Goal: Task Accomplishment & Management: Use online tool/utility

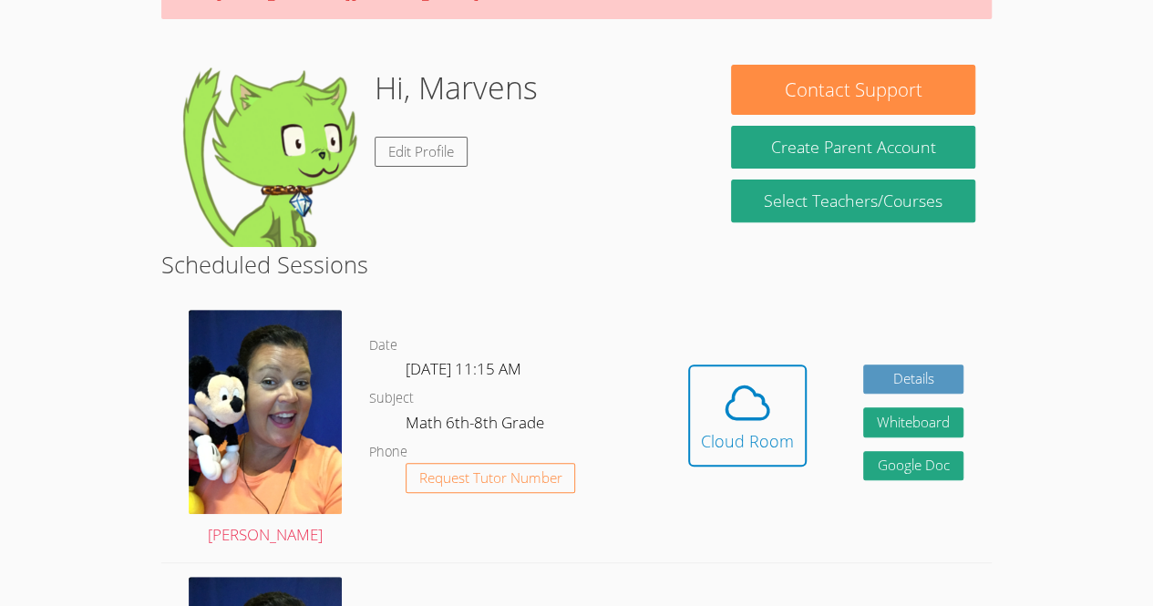
scroll to position [232, 0]
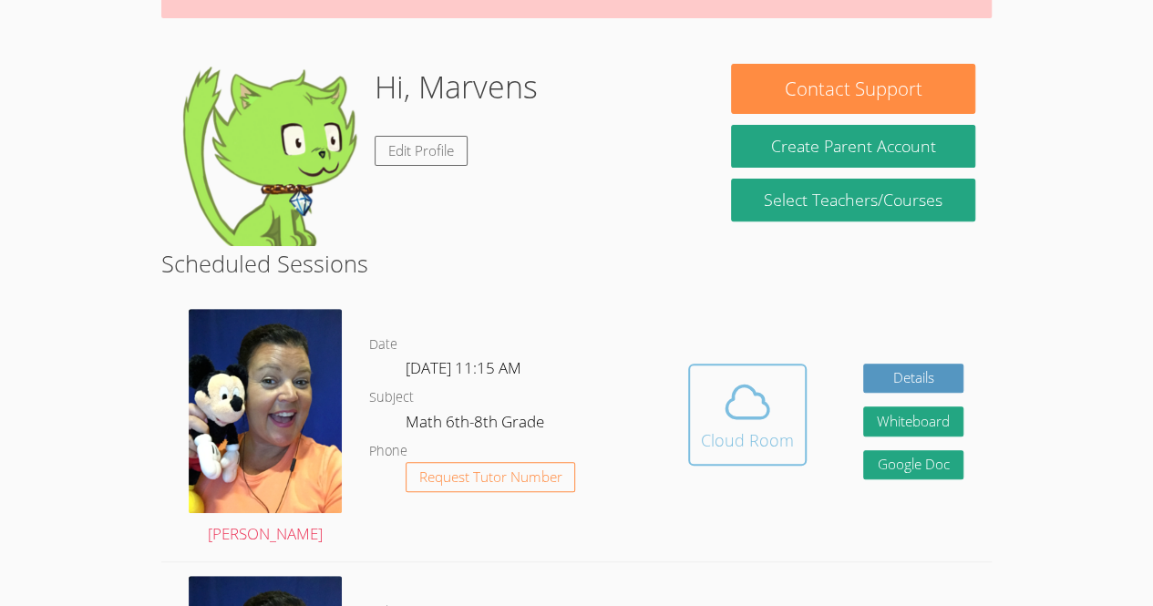
click at [751, 399] on icon at bounding box center [747, 401] width 51 height 51
click at [752, 407] on icon at bounding box center [747, 401] width 51 height 51
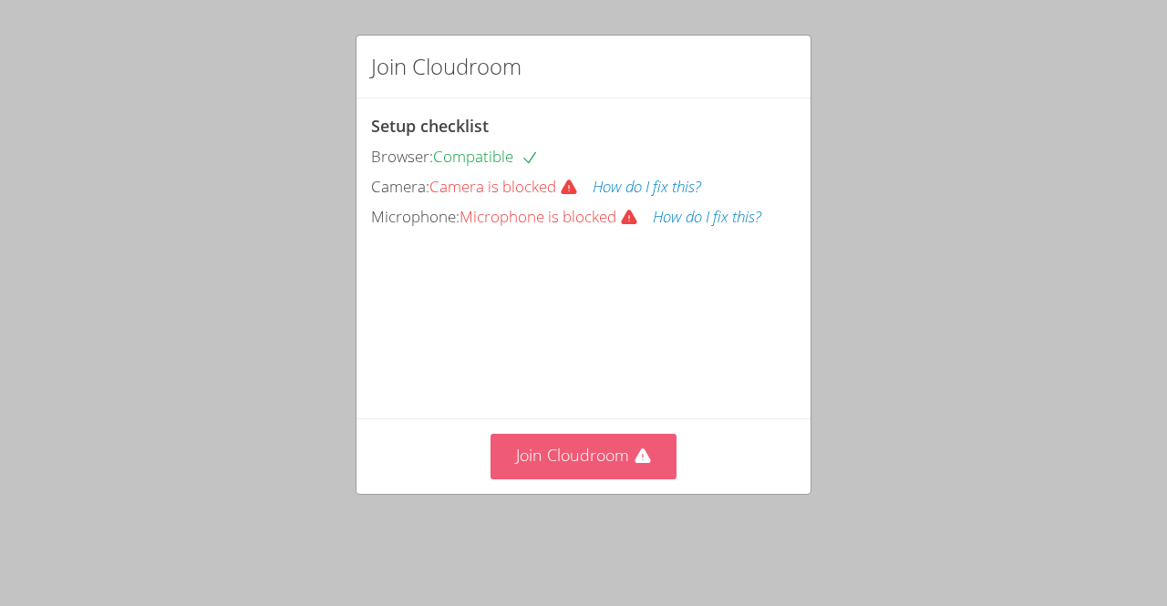
click at [592, 479] on button "Join Cloudroom" at bounding box center [583, 456] width 187 height 45
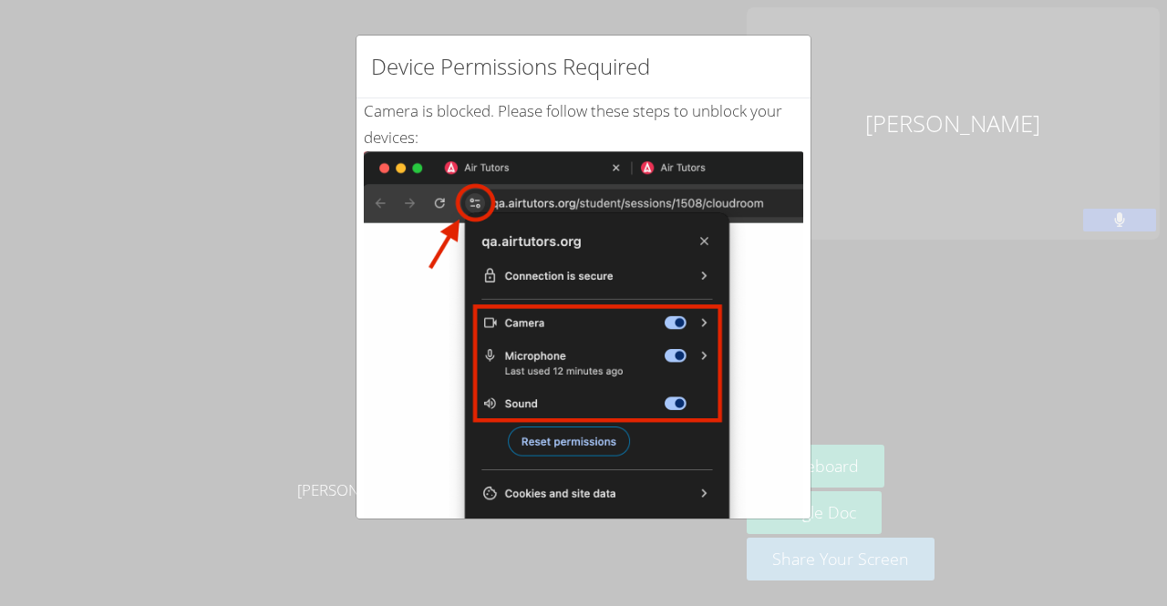
click at [875, 179] on div "Device Permissions Required Camera is blocked . Please follow these steps to un…" at bounding box center [583, 303] width 1167 height 606
click at [403, 524] on div "Device Permissions Required Camera is blocked . Please follow these steps to un…" at bounding box center [583, 303] width 1167 height 606
click at [480, 199] on img at bounding box center [583, 357] width 439 height 412
click at [1028, 267] on div "Device Permissions Required Camera is blocked . Please follow these steps to un…" at bounding box center [583, 303] width 1167 height 606
click at [476, 204] on img at bounding box center [583, 357] width 439 height 412
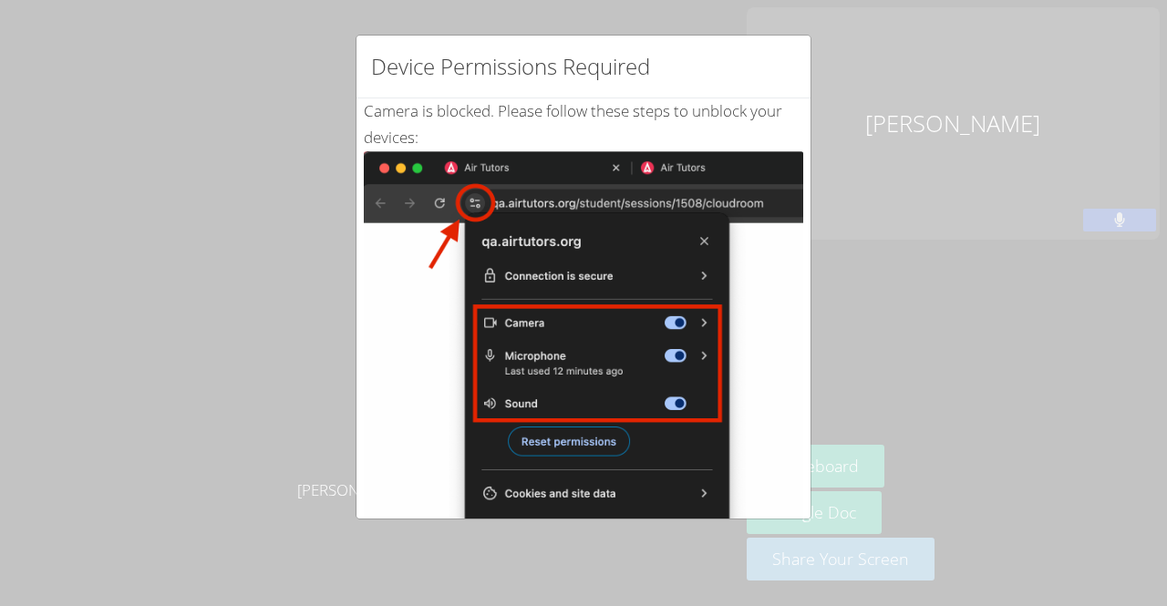
click at [751, 231] on img at bounding box center [583, 357] width 439 height 412
click at [750, 276] on img at bounding box center [583, 357] width 439 height 412
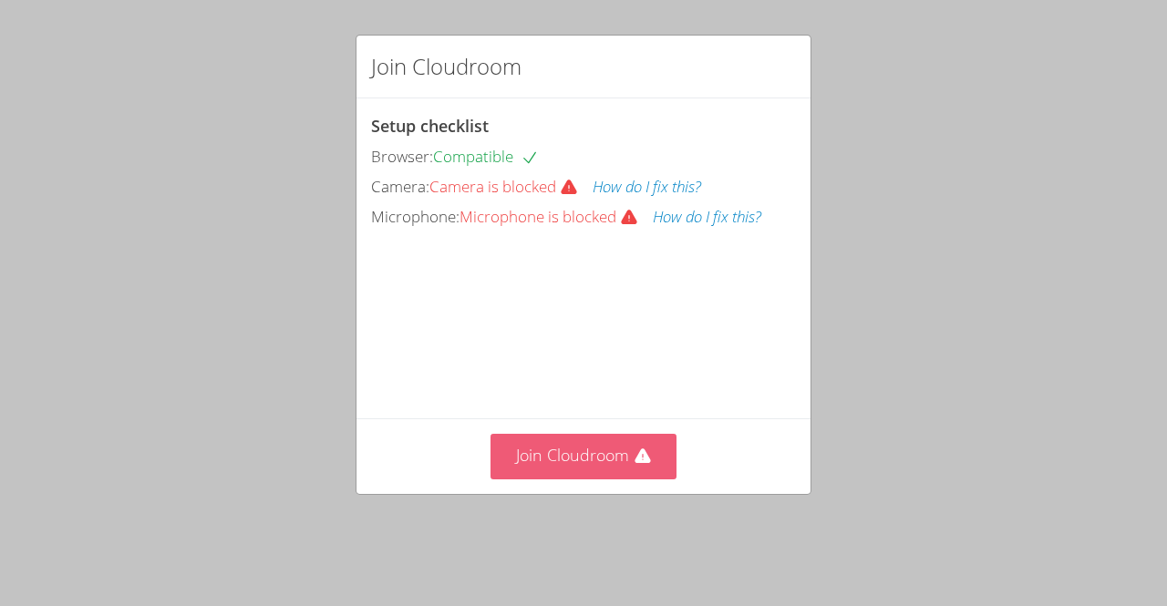
click at [625, 471] on button "Join Cloudroom" at bounding box center [583, 456] width 187 height 45
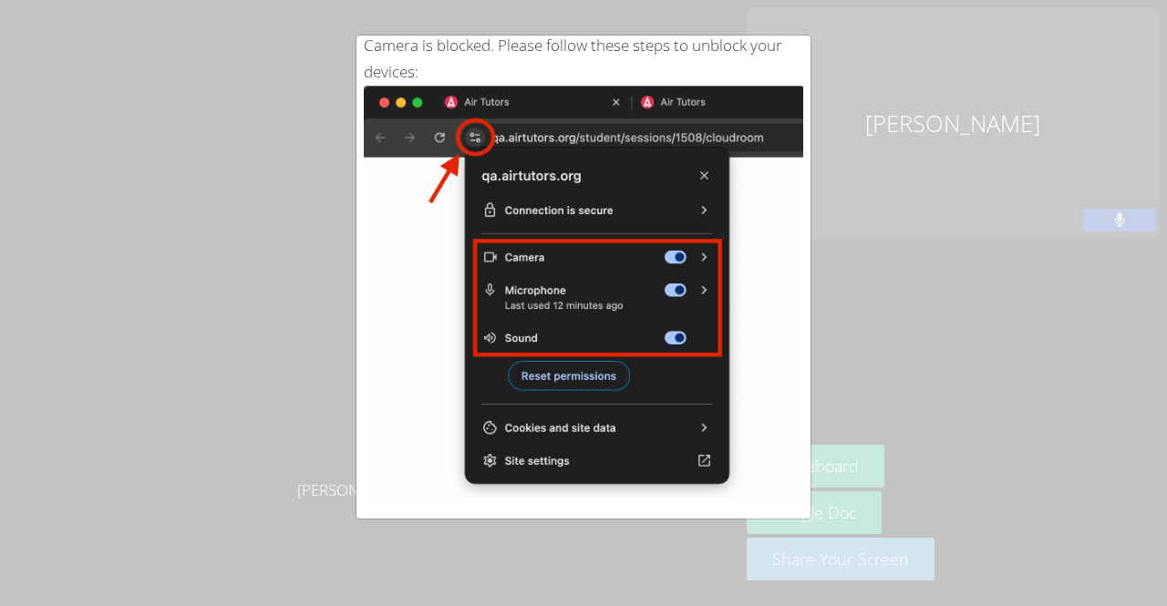
scroll to position [324, 0]
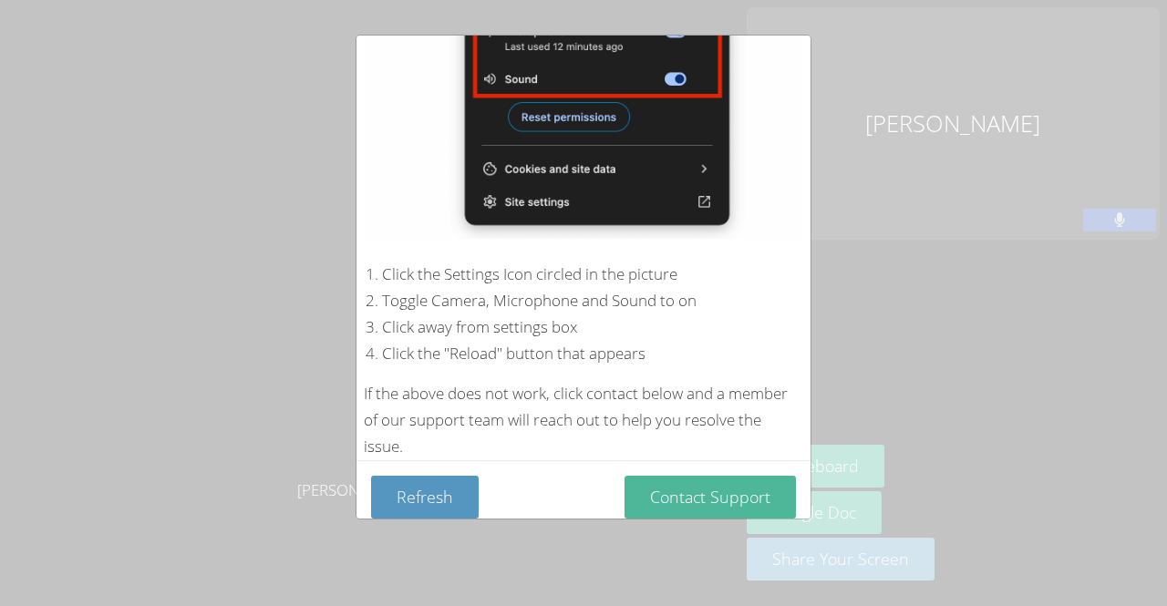
click at [721, 479] on button "Contact Support" at bounding box center [709, 497] width 171 height 43
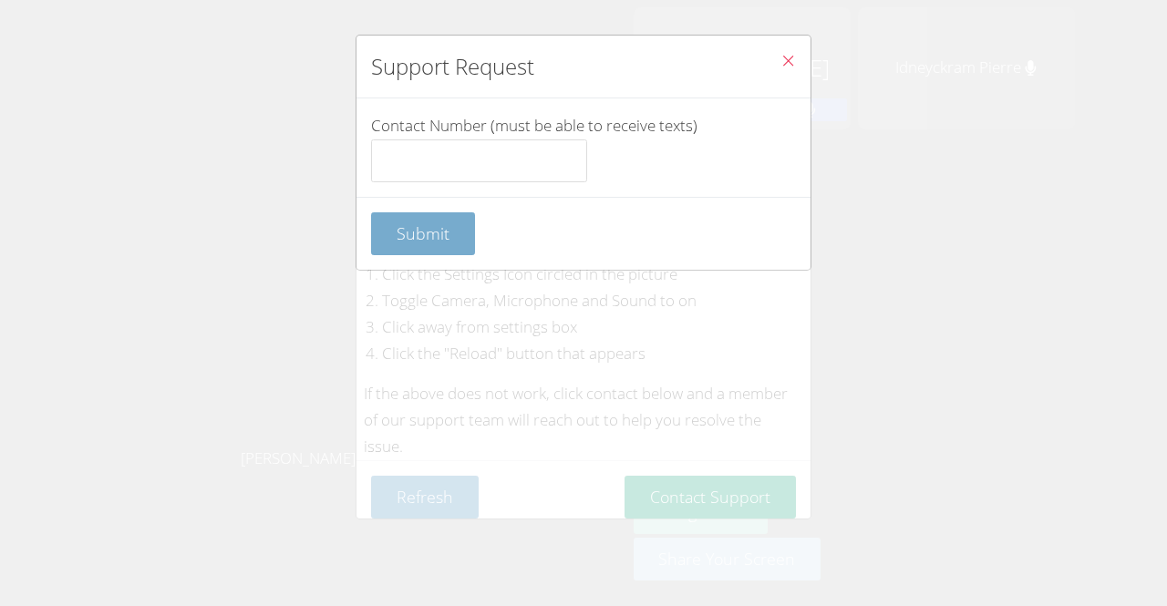
click at [434, 234] on span "Submit" at bounding box center [422, 233] width 53 height 22
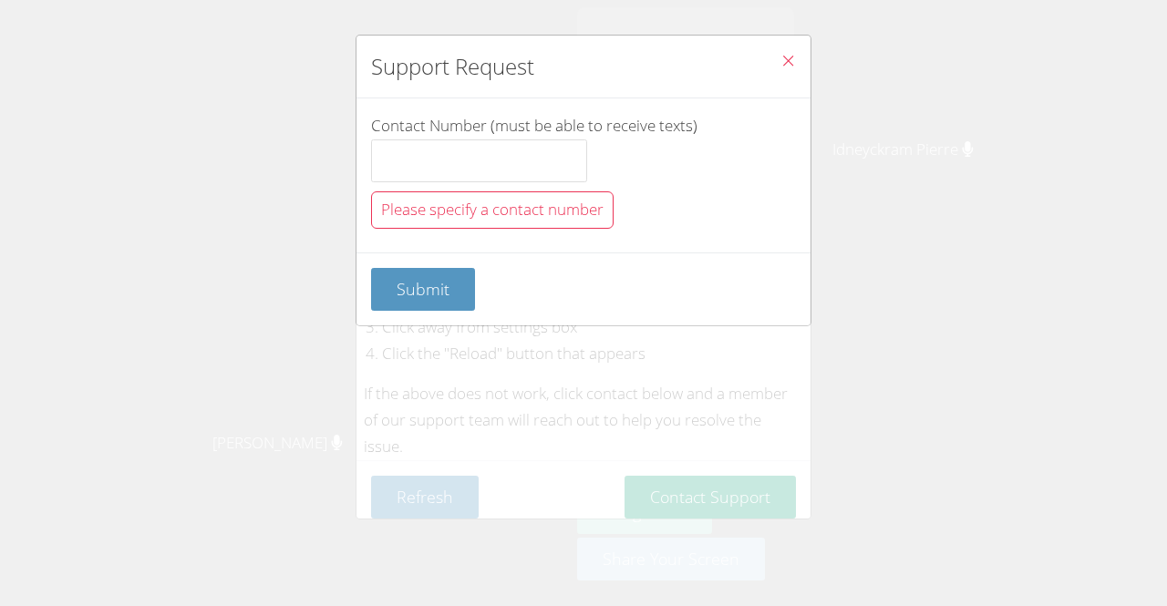
click at [782, 51] on button "Close" at bounding box center [788, 64] width 45 height 56
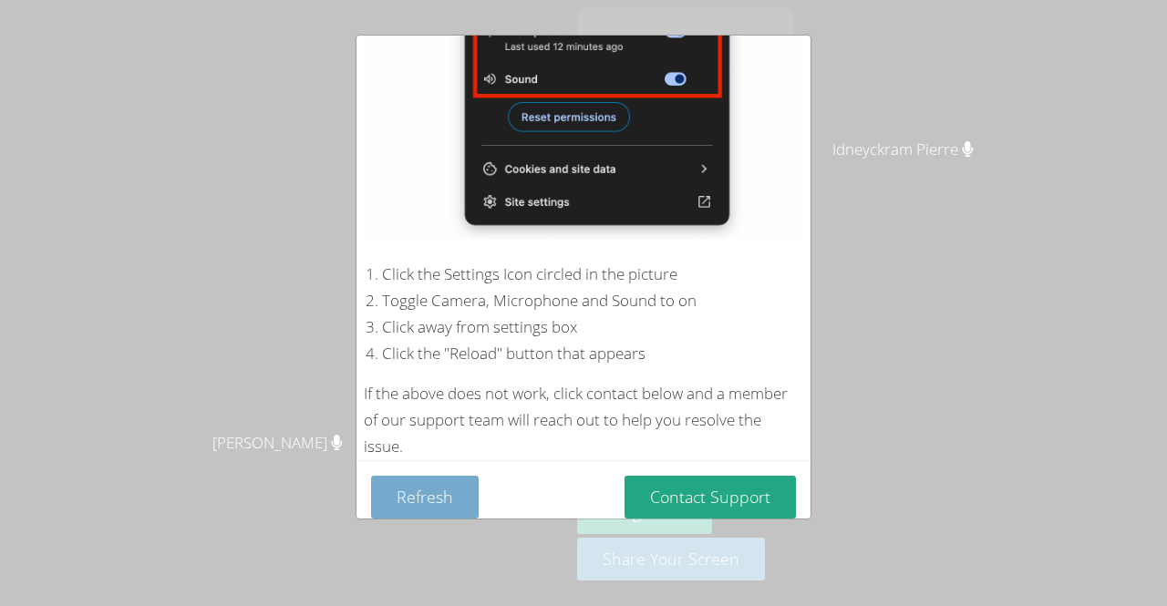
click at [450, 476] on button "Refresh" at bounding box center [425, 497] width 108 height 43
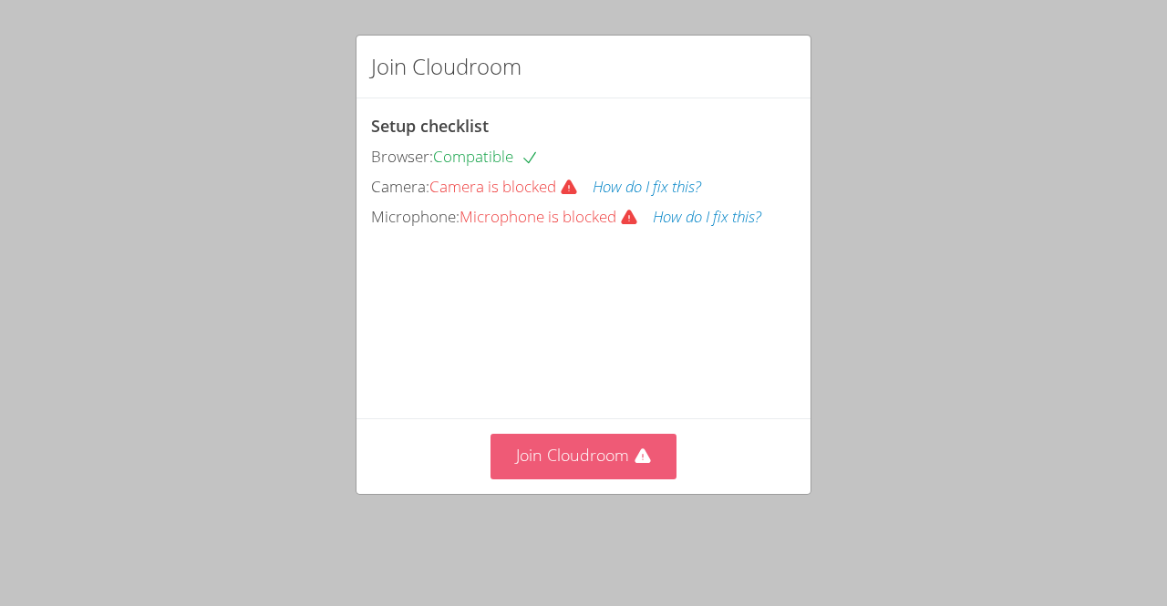
click at [568, 476] on button "Join Cloudroom" at bounding box center [583, 456] width 187 height 45
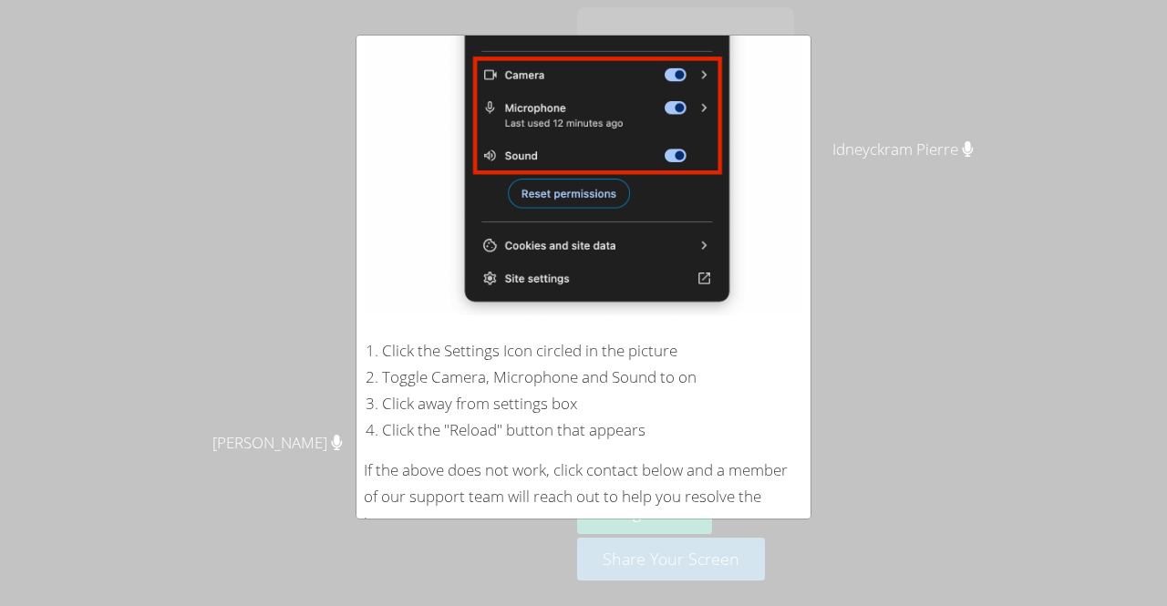
scroll to position [324, 0]
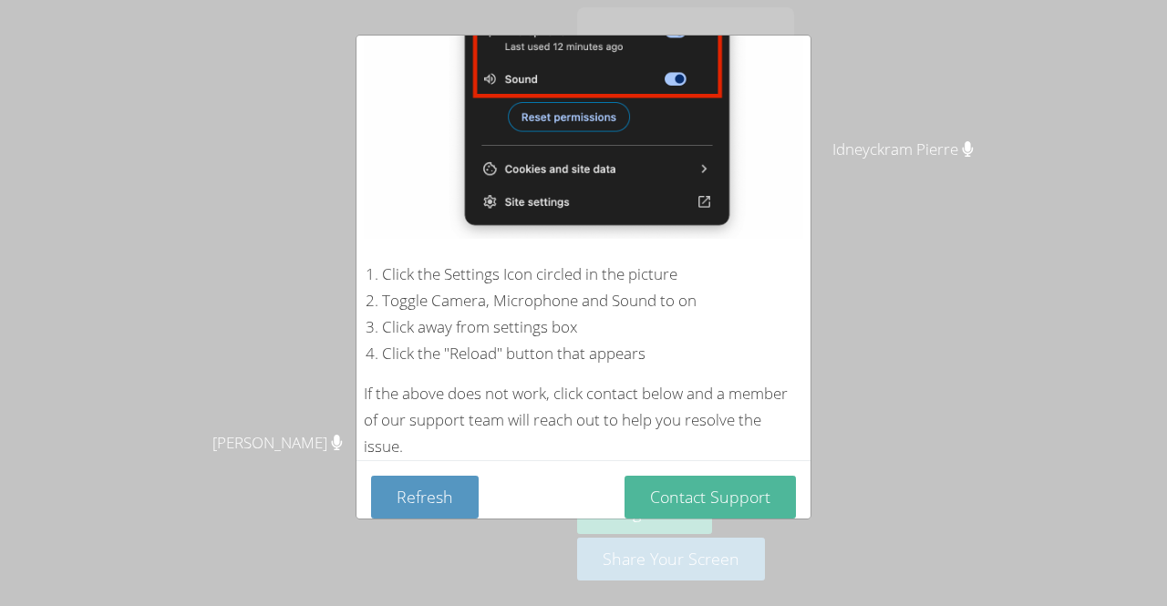
click at [711, 484] on button "Contact Support" at bounding box center [709, 497] width 171 height 43
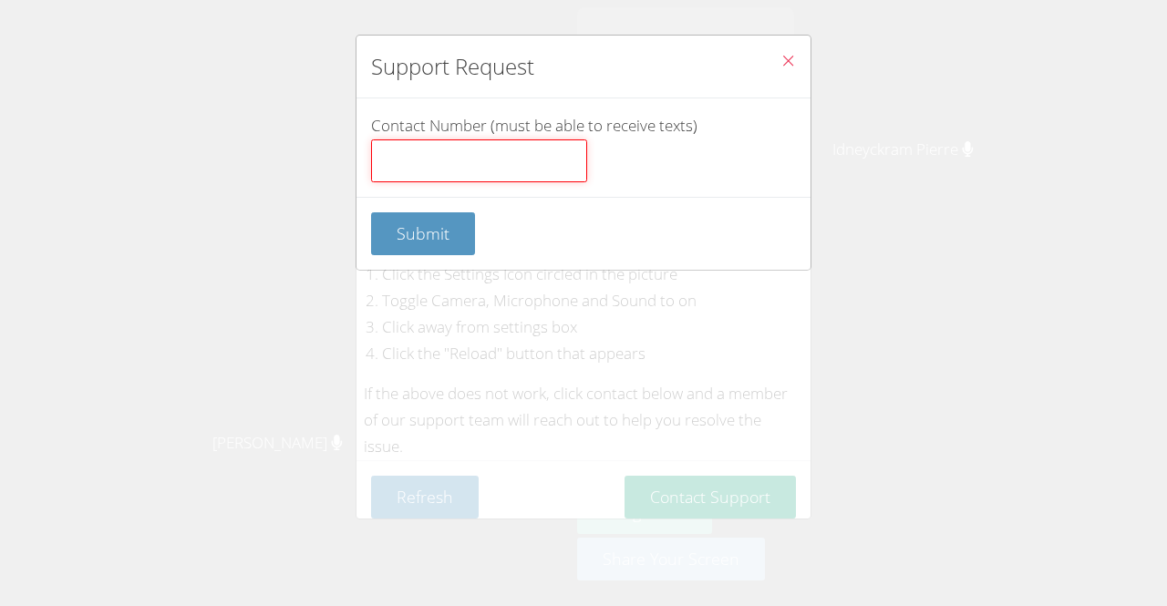
click at [515, 145] on input "Contact Number (must be able to receive texts)" at bounding box center [479, 161] width 216 height 44
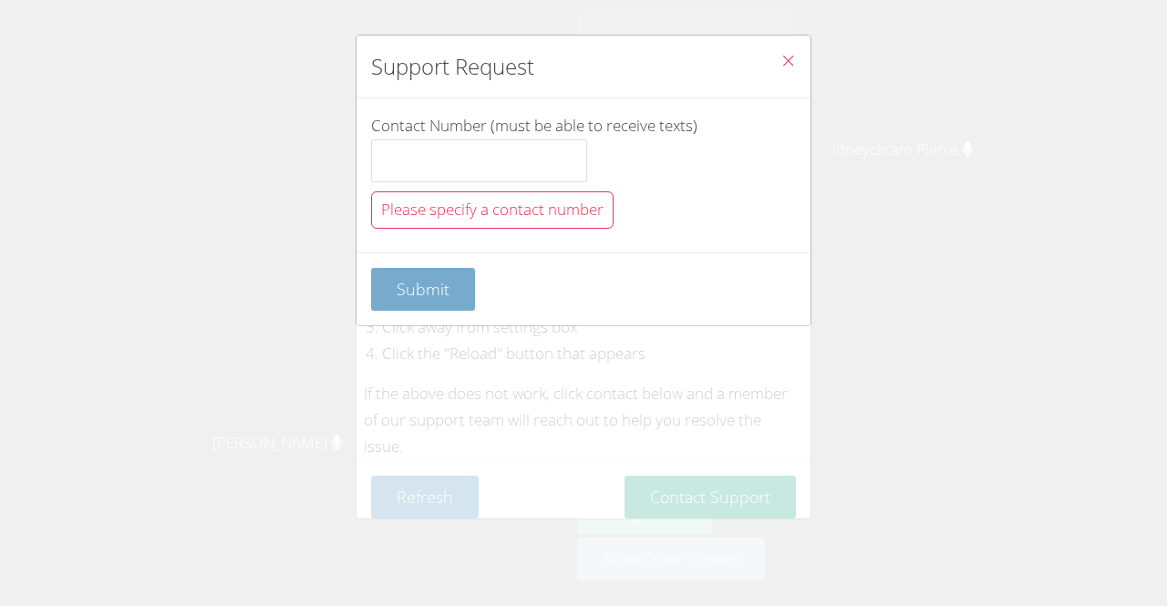
click at [0, 0] on form "Contact Number (must be able to receive texts) Please specify a contact number …" at bounding box center [0, 0] width 0 height 0
click at [498, 201] on span "Please specify a contact number" at bounding box center [492, 209] width 222 height 21
click at [498, 204] on span "Please specify a contact number" at bounding box center [492, 209] width 222 height 21
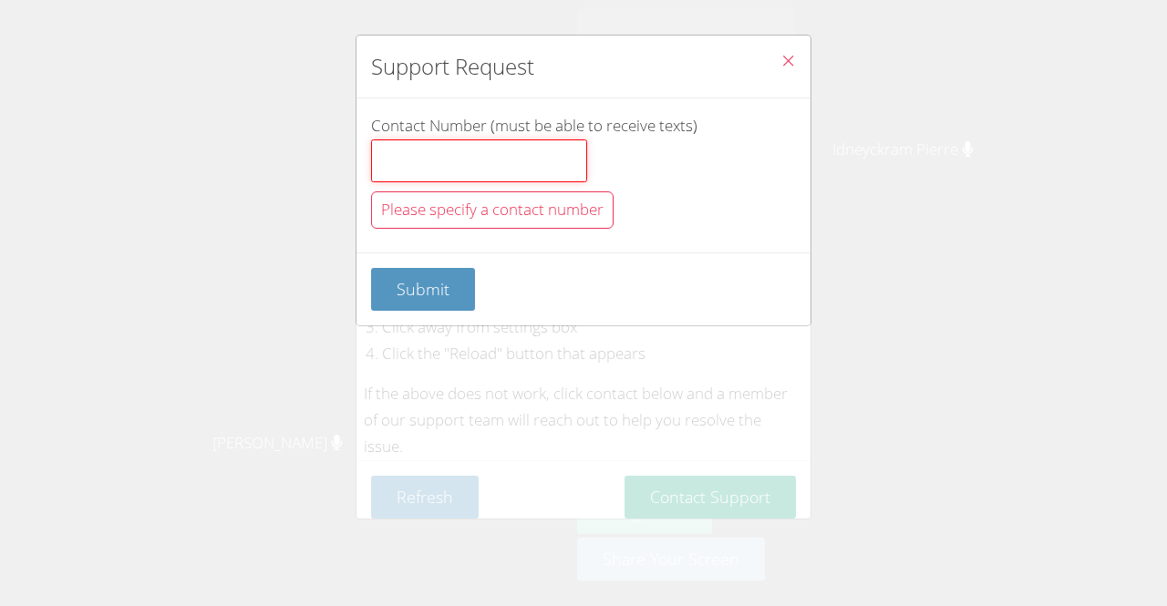
click at [494, 170] on input "Contact Number (must be able to receive texts)" at bounding box center [479, 161] width 216 height 44
click at [780, 57] on icon "Close" at bounding box center [787, 60] width 15 height 15
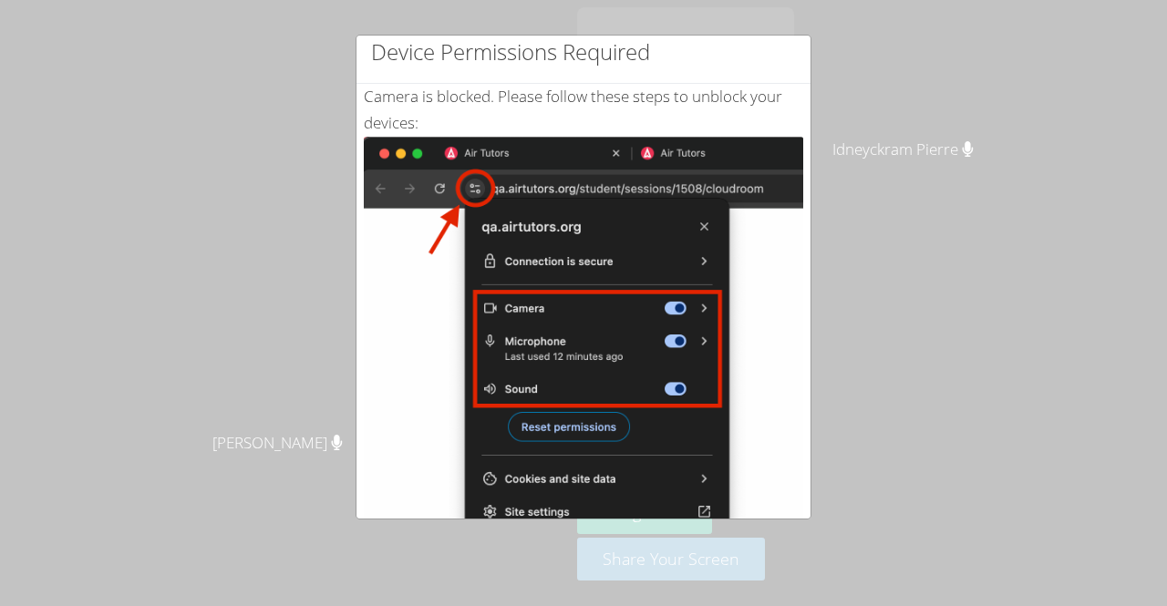
scroll to position [0, 0]
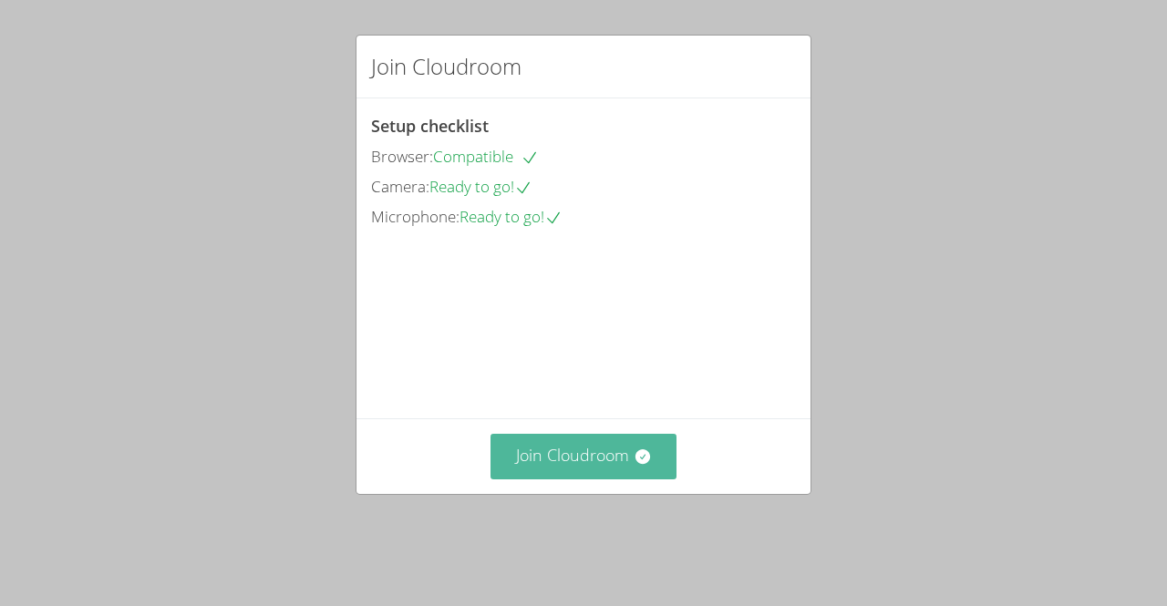
click at [603, 479] on button "Join Cloudroom" at bounding box center [583, 456] width 187 height 45
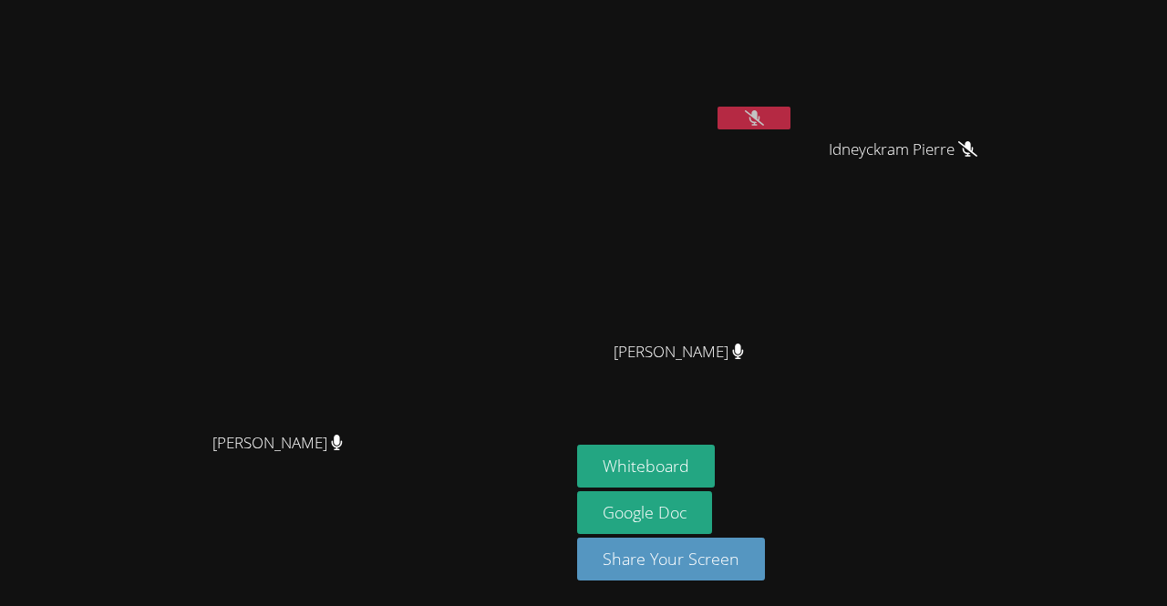
click at [790, 128] on button at bounding box center [753, 118] width 73 height 23
click at [764, 121] on icon at bounding box center [754, 117] width 19 height 15
click at [764, 120] on icon at bounding box center [754, 117] width 19 height 15
click at [790, 126] on button at bounding box center [753, 118] width 73 height 23
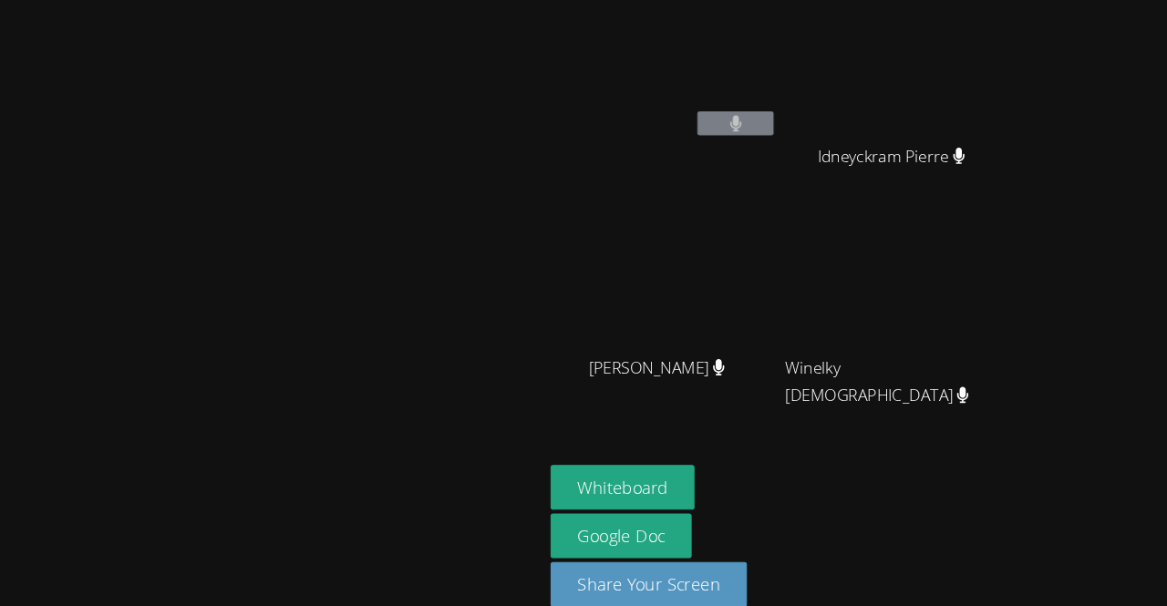
click at [743, 355] on icon at bounding box center [737, 351] width 11 height 15
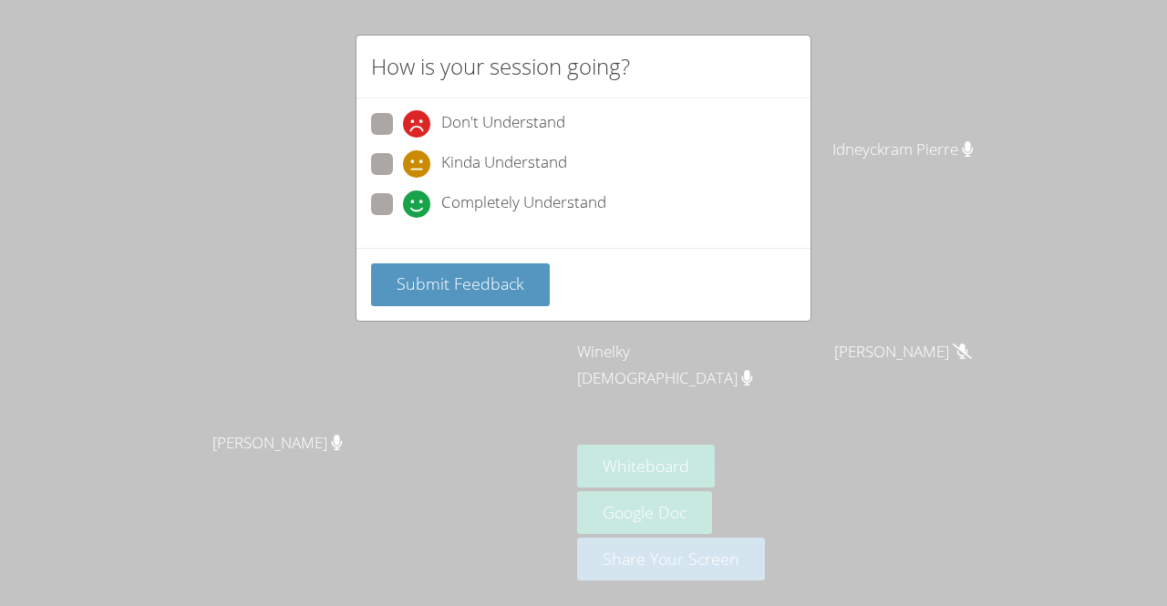
click at [403, 218] on span at bounding box center [403, 218] width 0 height 0
click at [403, 198] on input "Completely Understand" at bounding box center [410, 200] width 15 height 15
radio input "true"
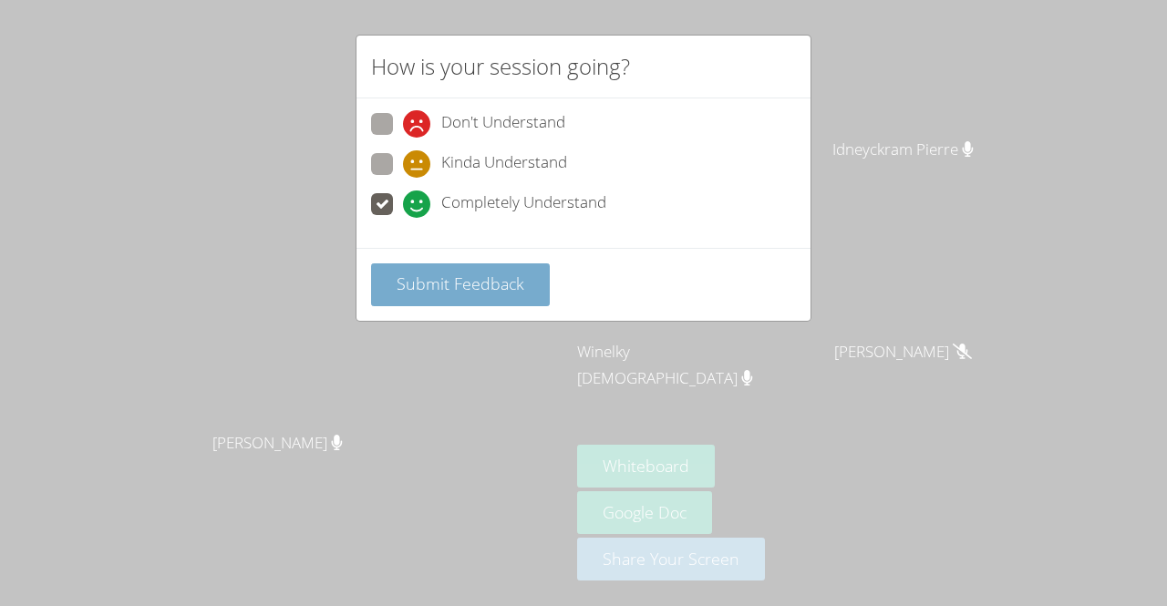
click at [490, 273] on span "Submit Feedback" at bounding box center [460, 284] width 128 height 22
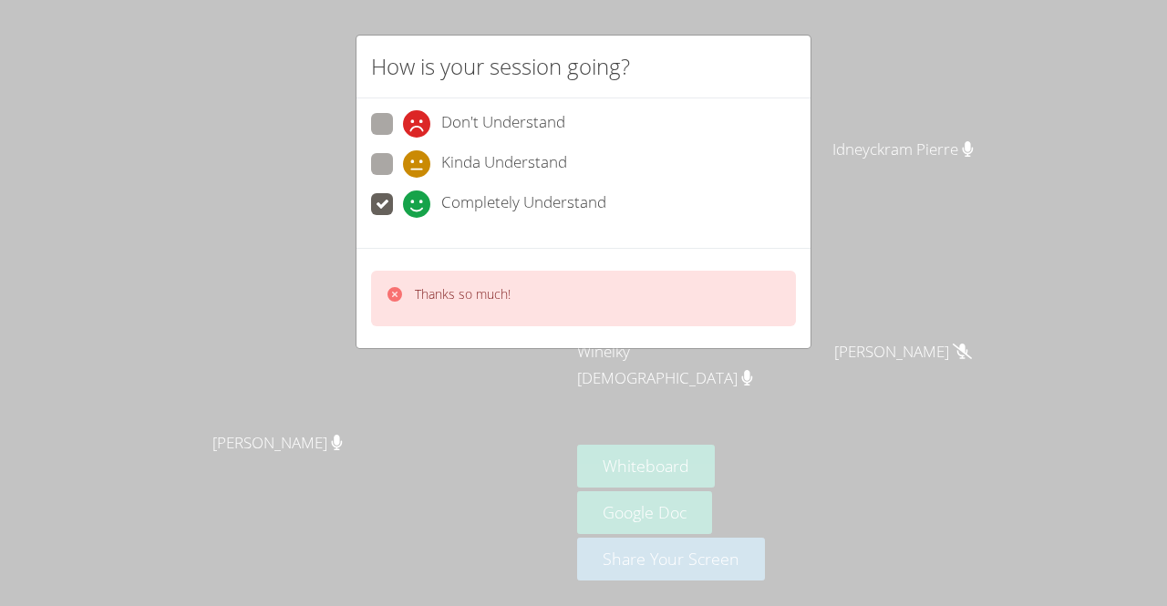
click at [397, 299] on icon at bounding box center [395, 294] width 18 height 18
click at [396, 298] on icon at bounding box center [394, 294] width 15 height 15
